Goal: Information Seeking & Learning: Learn about a topic

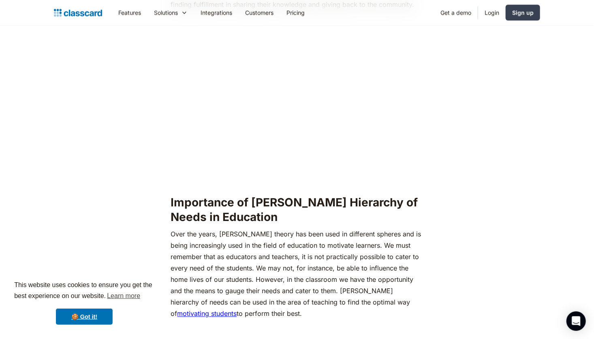
scroll to position [645, 0]
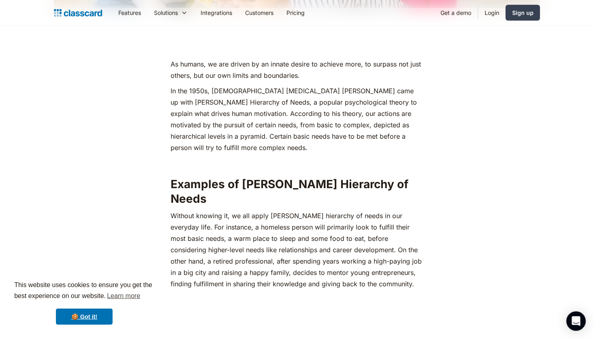
scroll to position [400, 0]
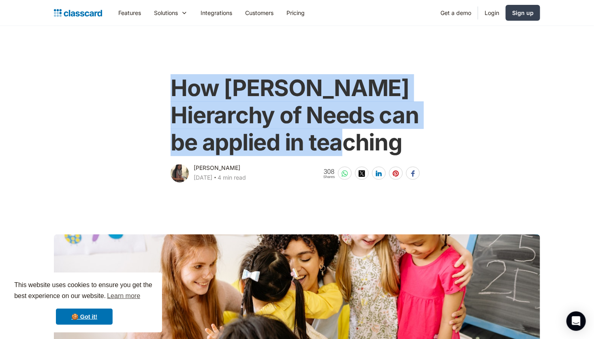
drag, startPoint x: 410, startPoint y: 146, endPoint x: 165, endPoint y: 96, distance: 249.8
click at [165, 96] on div "How [PERSON_NAME] Hierarchy of Needs can be applied in teaching [PERSON_NAME] […" at bounding box center [296, 124] width 329 height 117
copy h1 "How [PERSON_NAME] Hierarchy of Needs can be applied in teaching"
click at [477, 138] on div "How [PERSON_NAME] Hierarchy of Needs can be applied in teaching [PERSON_NAME] […" at bounding box center [297, 124] width 494 height 117
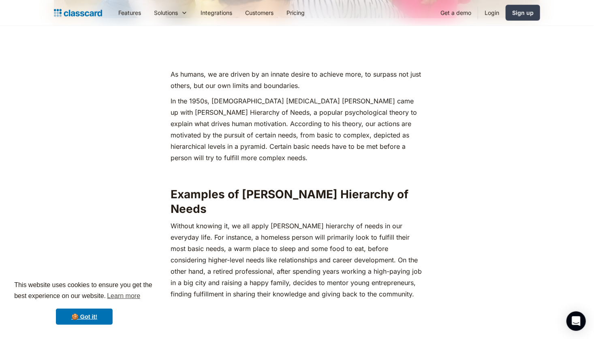
scroll to position [353, 0]
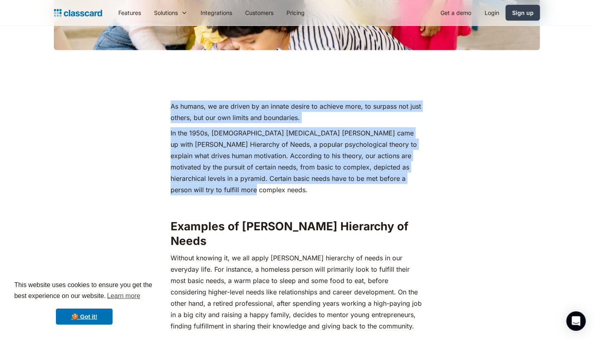
drag, startPoint x: 194, startPoint y: 185, endPoint x: 171, endPoint y: 100, distance: 87.4
copy div "As humans, we are driven by an innate desire to achieve more, to surpass not ju…"
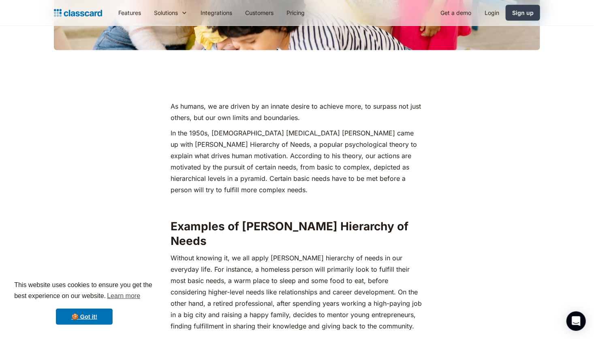
click at [383, 260] on p "‍Without knowing it, we all apply [PERSON_NAME] hierarchy of needs in our every…" at bounding box center [297, 291] width 252 height 79
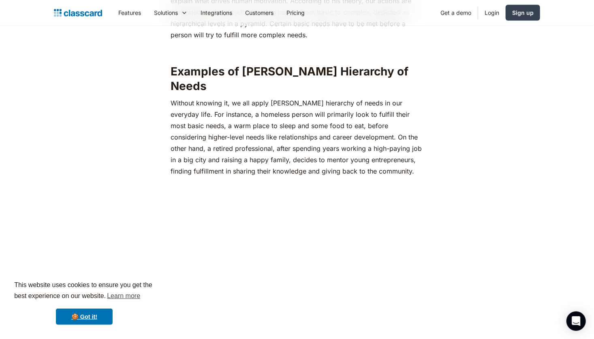
scroll to position [524, 0]
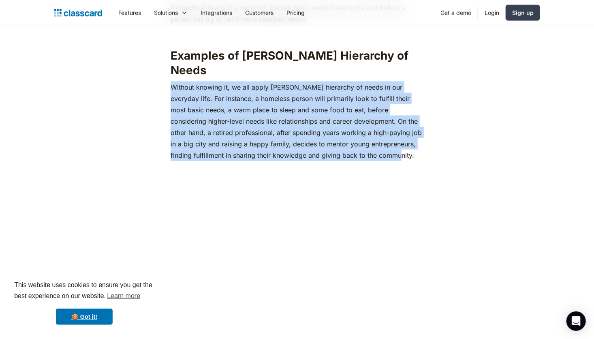
drag, startPoint x: 365, startPoint y: 138, endPoint x: 171, endPoint y: 72, distance: 205.2
click at [171, 81] on p "‍Without knowing it, we all apply [PERSON_NAME] hierarchy of needs in our every…" at bounding box center [297, 120] width 252 height 79
copy p "‍Without knowing it, we all apply [PERSON_NAME] hierarchy of needs in our every…"
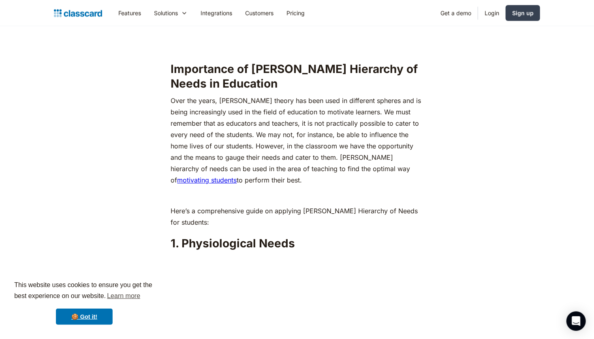
scroll to position [823, 0]
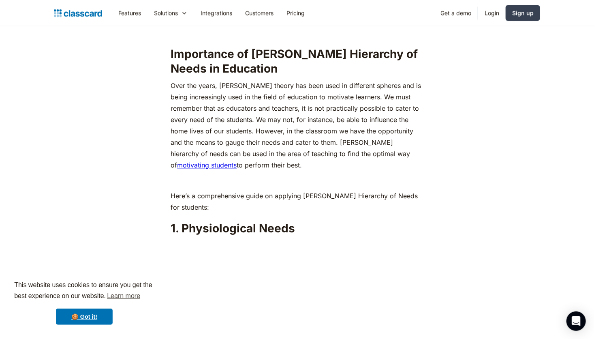
drag, startPoint x: 392, startPoint y: 80, endPoint x: 420, endPoint y: 146, distance: 71.3
click at [420, 146] on p "Over the years, [PERSON_NAME] theory has been used in different spheres and is …" at bounding box center [297, 125] width 252 height 91
copy p "We must remember that as educators and teachers, it is not practically possible…"
click at [407, 221] on h2 "1. Physiological Needs" at bounding box center [297, 228] width 252 height 15
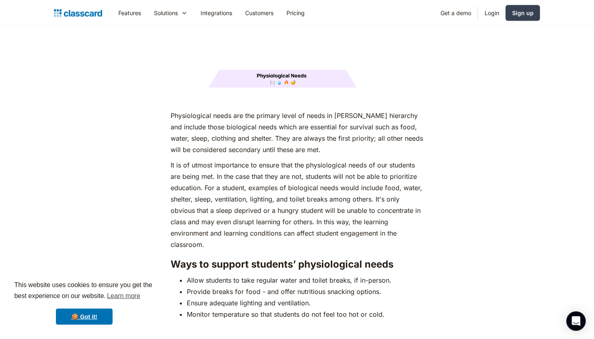
scroll to position [1103, 0]
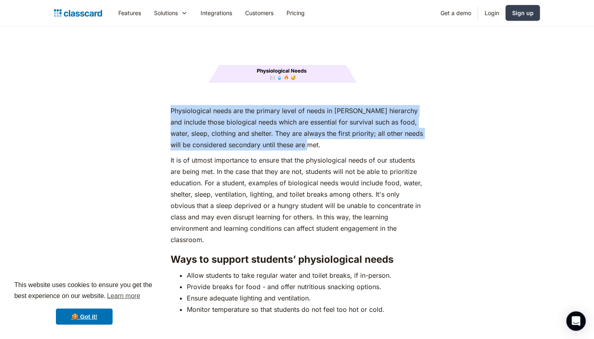
drag, startPoint x: 343, startPoint y: 130, endPoint x: 158, endPoint y: 94, distance: 189.0
copy p "Physiological needs are the primary level of needs in [PERSON_NAME] hierarchy a…"
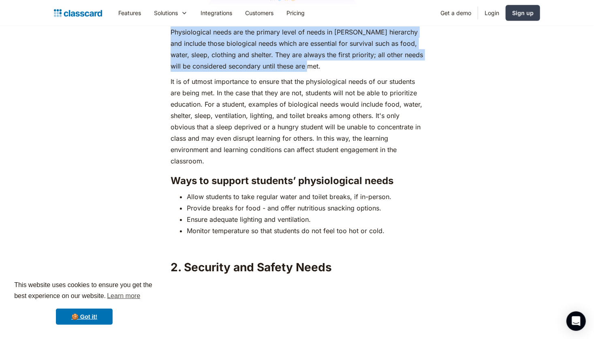
scroll to position [1167, 0]
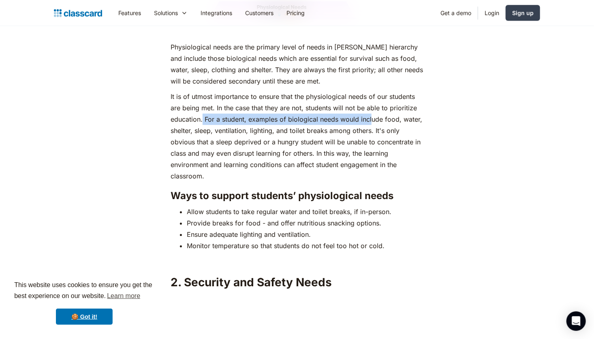
drag, startPoint x: 203, startPoint y: 102, endPoint x: 371, endPoint y: 109, distance: 168.7
click at [371, 109] on p "It is of utmost importance to ensure that the physiological needs of our studen…" at bounding box center [297, 136] width 252 height 91
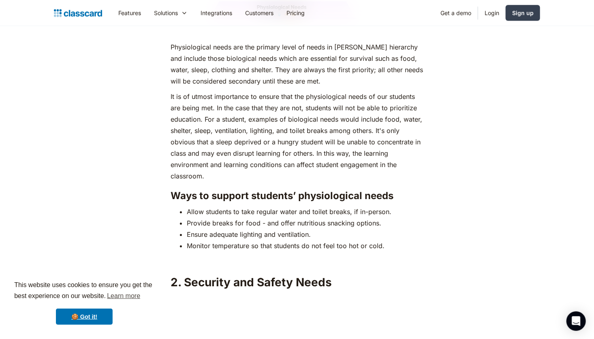
click at [336, 135] on p "It is of utmost importance to ensure that the physiological needs of our studen…" at bounding box center [297, 136] width 252 height 91
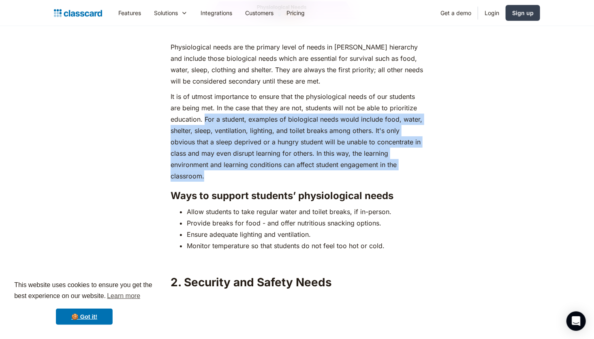
drag, startPoint x: 205, startPoint y: 102, endPoint x: 297, endPoint y: 156, distance: 107.1
click at [297, 156] on p "It is of utmost importance to ensure that the physiological needs of our studen…" at bounding box center [297, 136] width 252 height 91
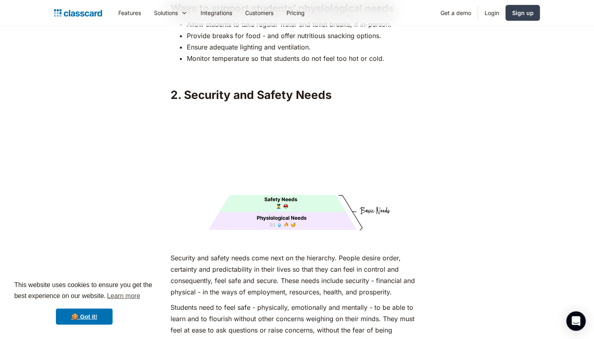
scroll to position [1364, 0]
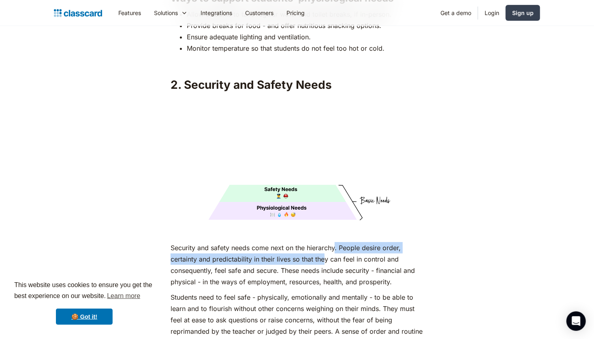
drag, startPoint x: 337, startPoint y: 233, endPoint x: 326, endPoint y: 239, distance: 11.8
click at [326, 242] on p "Security and safety needs come next on the hierarchy. People desire order, cert…" at bounding box center [297, 264] width 252 height 45
drag, startPoint x: 326, startPoint y: 239, endPoint x: 299, endPoint y: 248, distance: 29.0
click at [299, 248] on p "Security and safety needs come next on the hierarchy. People desire order, cert…" at bounding box center [297, 264] width 252 height 45
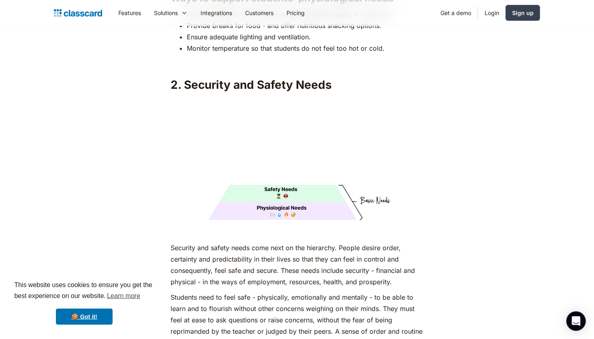
click at [299, 251] on p "Security and safety needs come next on the hierarchy. People desire order, cert…" at bounding box center [297, 264] width 252 height 45
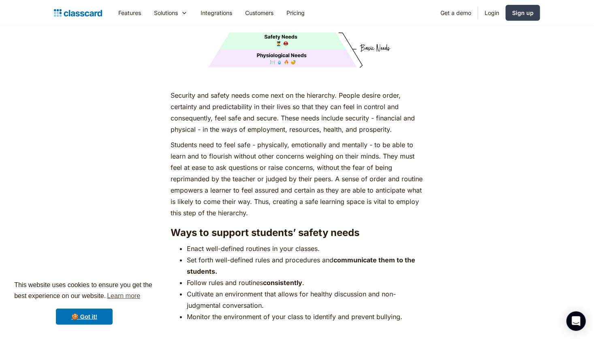
scroll to position [1531, 0]
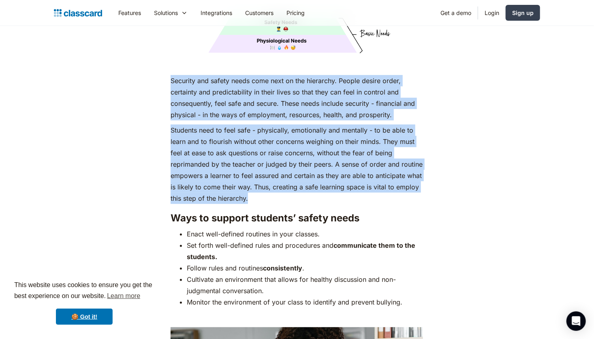
drag, startPoint x: 251, startPoint y: 183, endPoint x: 164, endPoint y: 67, distance: 145.0
copy div "Security and safety needs come next on the hierarchy. People desire order, cert…"
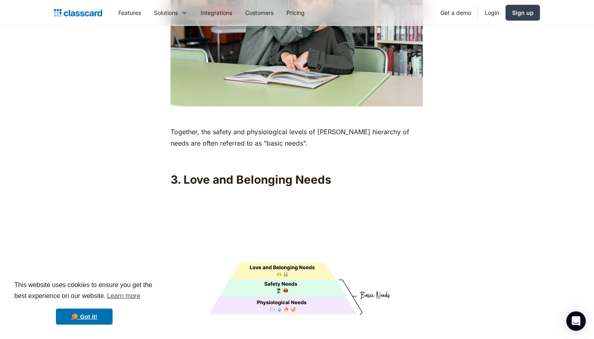
scroll to position [1930, 0]
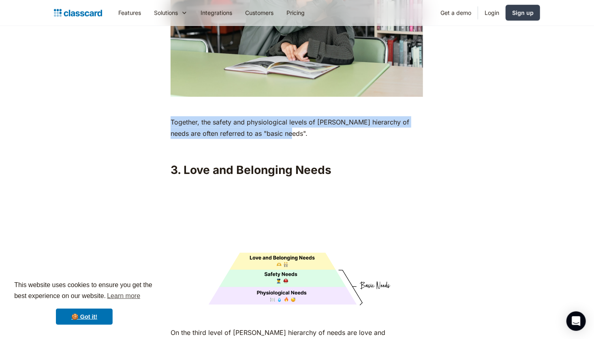
drag, startPoint x: 279, startPoint y: 119, endPoint x: 154, endPoint y: 109, distance: 124.7
click at [154, 109] on div "As humans, we are driven by an innate desire to achieve more, to surpass not ju…" at bounding box center [296, 332] width 329 height 3617
copy p "Together, the safety and physiological levels of [PERSON_NAME] hierarchy of nee…"
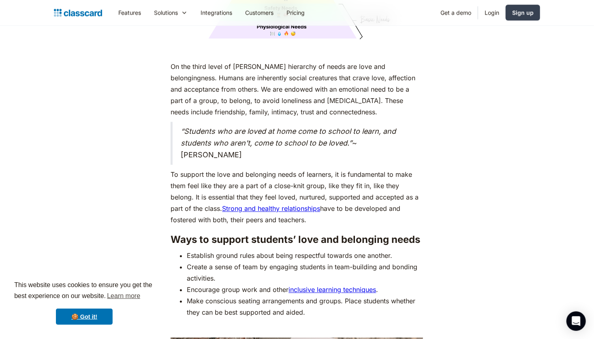
scroll to position [2181, 0]
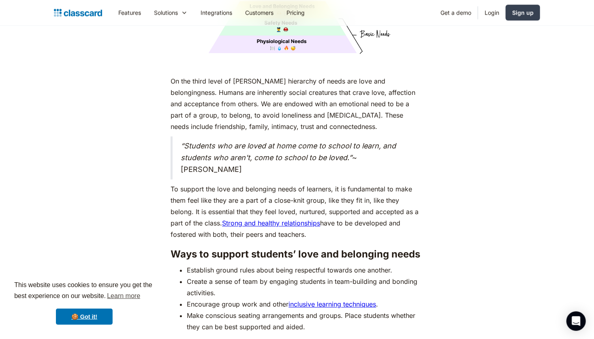
drag, startPoint x: 284, startPoint y: 222, endPoint x: 168, endPoint y: 68, distance: 192.9
click at [168, 68] on div "As humans, we are driven by an innate desire to achieve more, to surpass not ju…" at bounding box center [296, 81] width 329 height 3617
copy div "On the third level of [PERSON_NAME] hierarchy of needs are love and belongingne…"
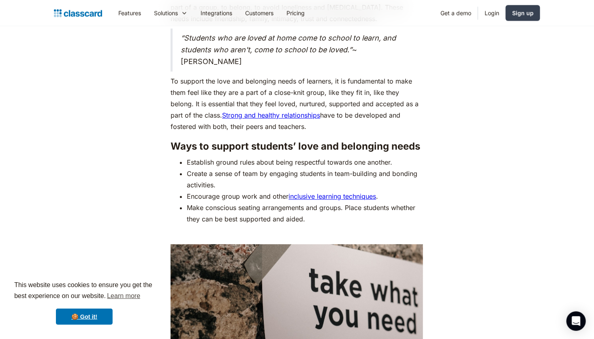
scroll to position [2294, 0]
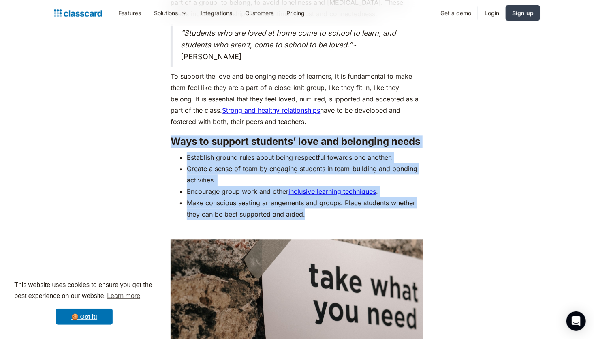
drag, startPoint x: 174, startPoint y: 126, endPoint x: 368, endPoint y: 201, distance: 208.2
copy div "Ways to support students’ love and belonging needs Establish ground rules about…"
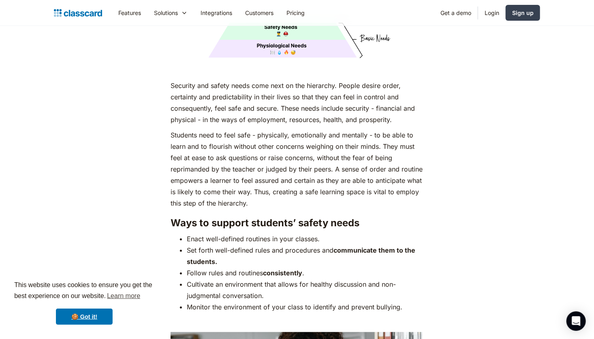
scroll to position [1600, 0]
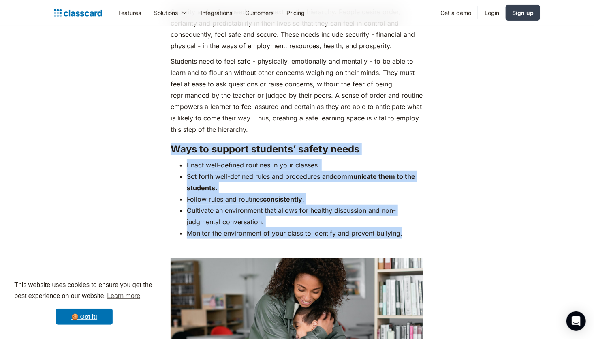
drag, startPoint x: 169, startPoint y: 134, endPoint x: 416, endPoint y: 218, distance: 260.8
copy div "Ways to support students’ safety needs Enact well-defined routines in your clas…"
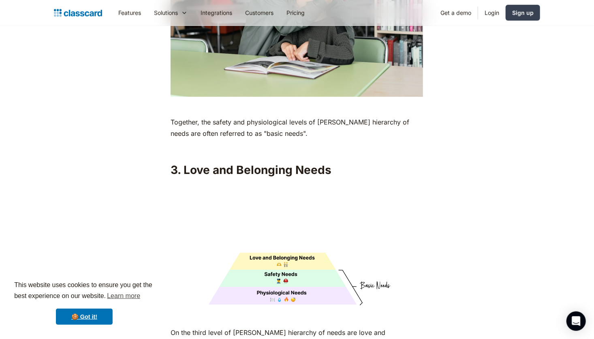
scroll to position [1900, 0]
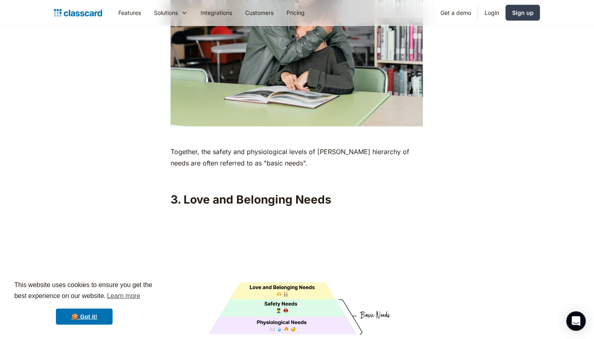
click at [277, 146] on p "Together, the safety and physiological levels of [PERSON_NAME] hierarchy of nee…" at bounding box center [297, 157] width 252 height 23
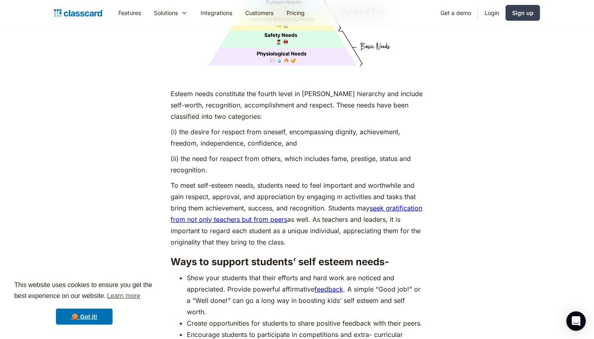
scroll to position [2850, 0]
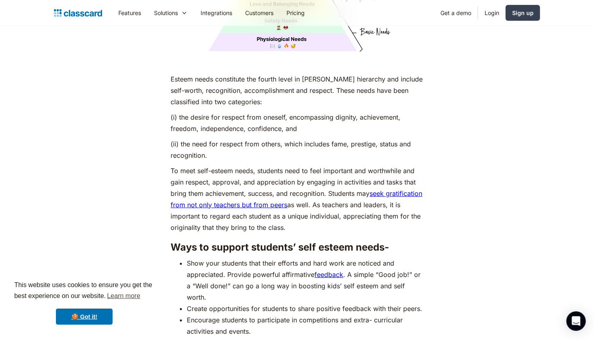
drag, startPoint x: 168, startPoint y: 65, endPoint x: 353, endPoint y: 211, distance: 235.7
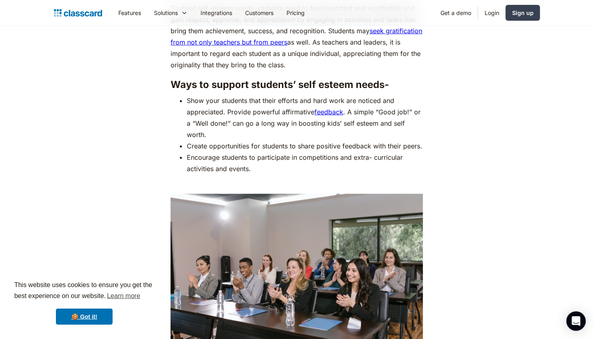
scroll to position [3007, 0]
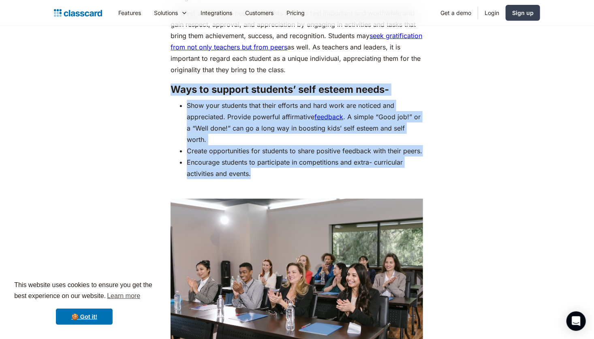
drag, startPoint x: 166, startPoint y: 74, endPoint x: 271, endPoint y: 174, distance: 145.6
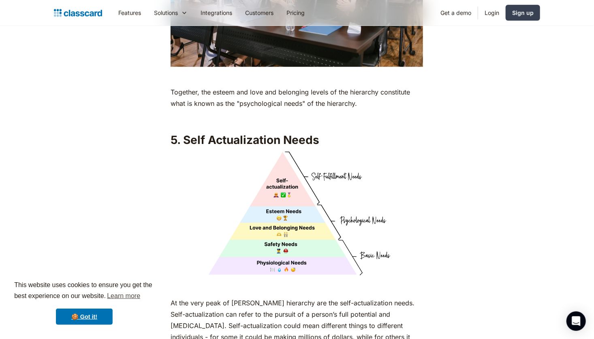
scroll to position [3297, 0]
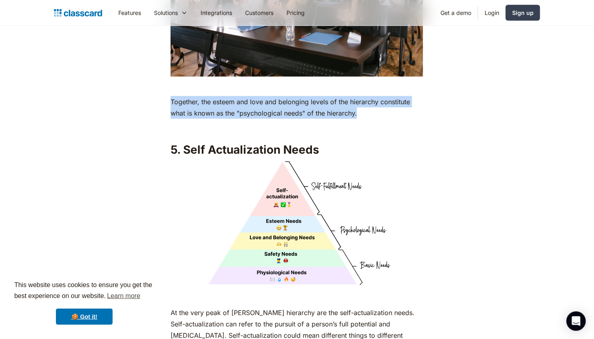
drag, startPoint x: 362, startPoint y: 111, endPoint x: 169, endPoint y: 97, distance: 193.3
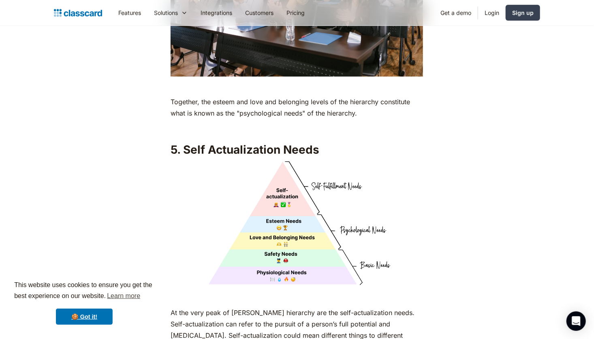
drag, startPoint x: 593, startPoint y: 230, endPoint x: 599, endPoint y: 250, distance: 20.5
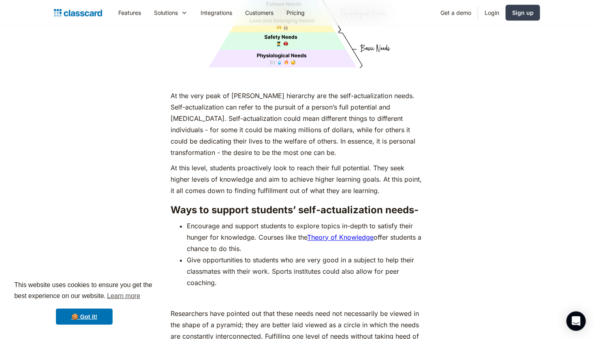
scroll to position [3494, 0]
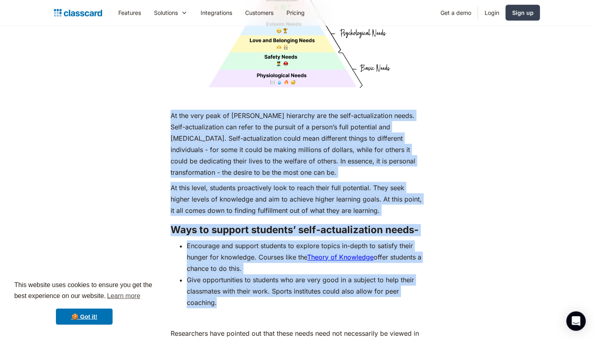
drag, startPoint x: 170, startPoint y: 109, endPoint x: 259, endPoint y: 301, distance: 211.0
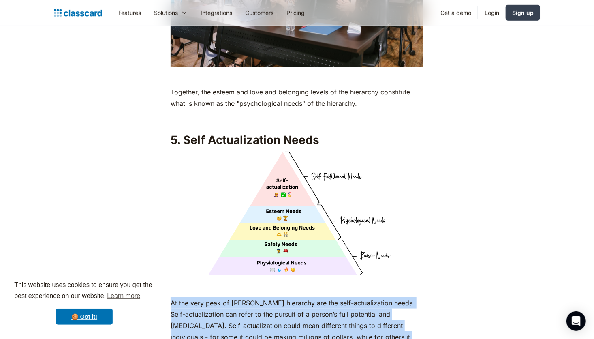
scroll to position [3317, 0]
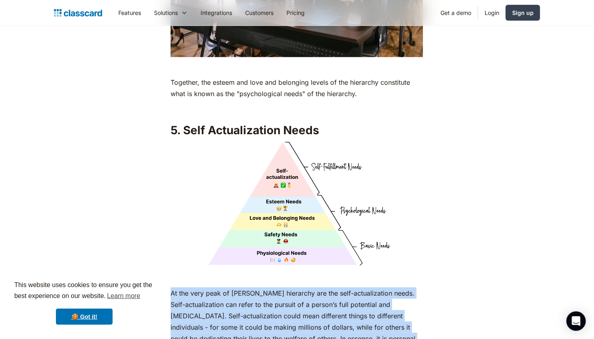
click at [297, 205] on img at bounding box center [297, 204] width 252 height 126
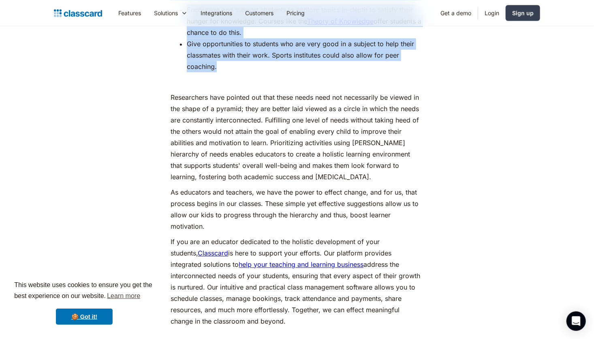
scroll to position [3725, 0]
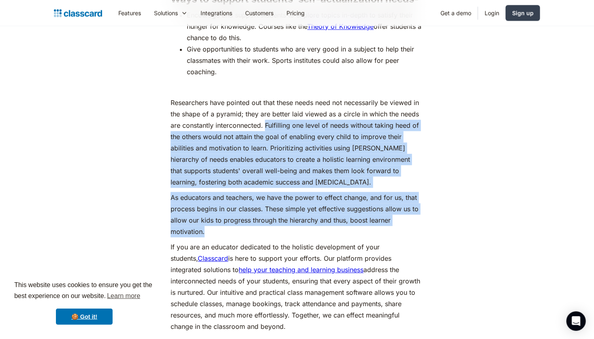
drag, startPoint x: 266, startPoint y: 120, endPoint x: 360, endPoint y: 228, distance: 143.9
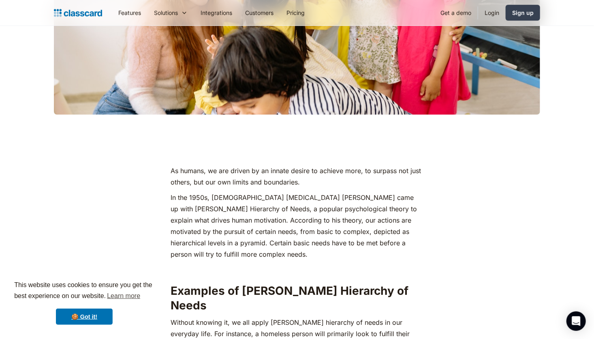
scroll to position [654, 0]
